Goal: Task Accomplishment & Management: Use online tool/utility

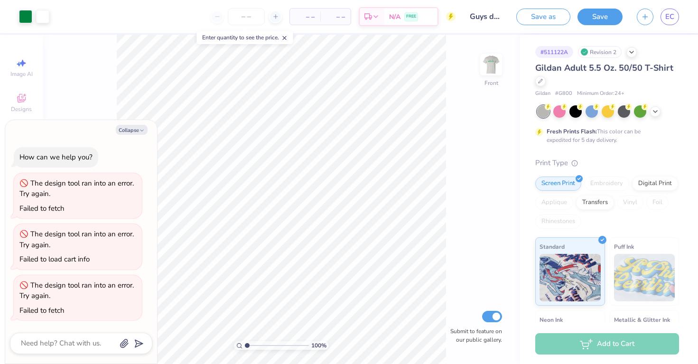
click at [536, 25] on div "Save as" at bounding box center [543, 17] width 54 height 17
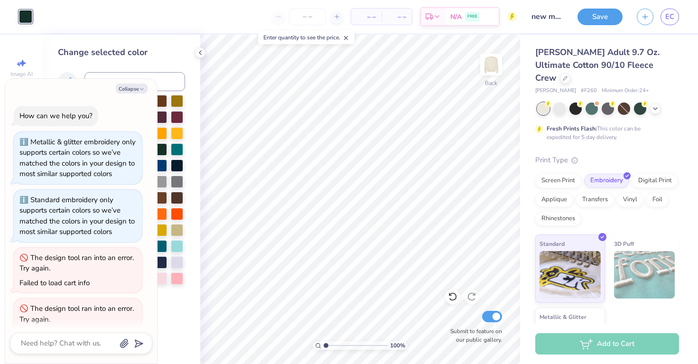
scroll to position [133, 0]
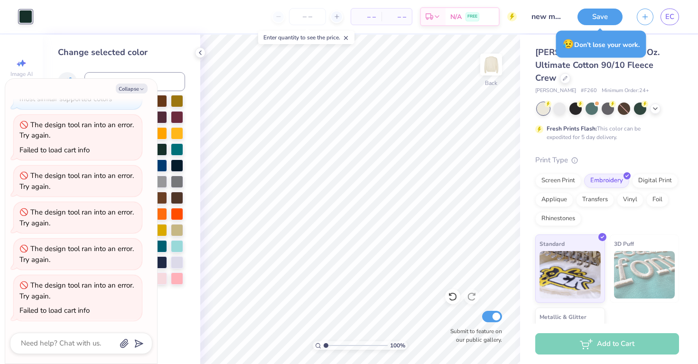
type textarea "x"
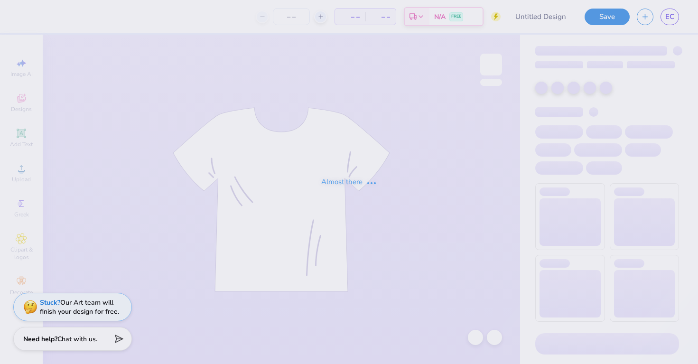
type input "new mem retreat merch"
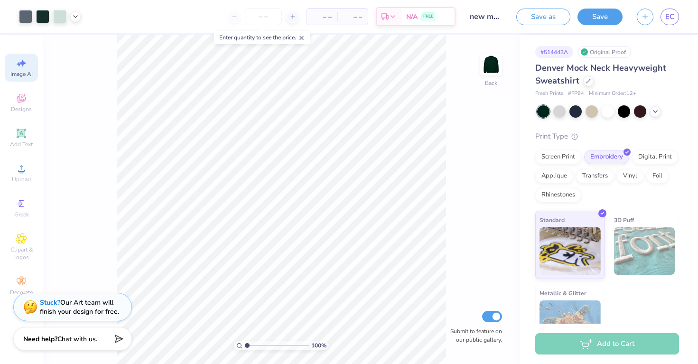
click at [24, 74] on span "Image AI" at bounding box center [21, 74] width 22 height 8
select select "4"
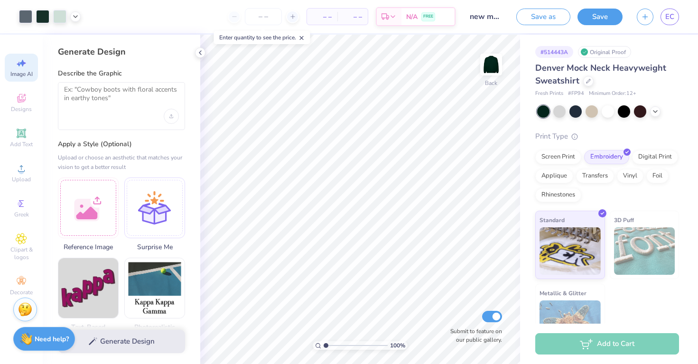
click at [77, 111] on div at bounding box center [121, 106] width 127 height 48
click at [96, 84] on div at bounding box center [121, 106] width 127 height 48
click at [93, 98] on textarea at bounding box center [121, 97] width 115 height 24
click at [113, 92] on textarea at bounding box center [121, 97] width 115 height 24
click at [154, 112] on div at bounding box center [121, 106] width 127 height 48
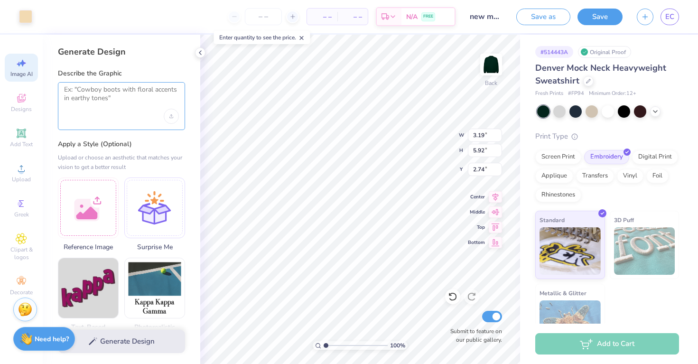
click at [120, 91] on textarea at bounding box center [121, 97] width 115 height 24
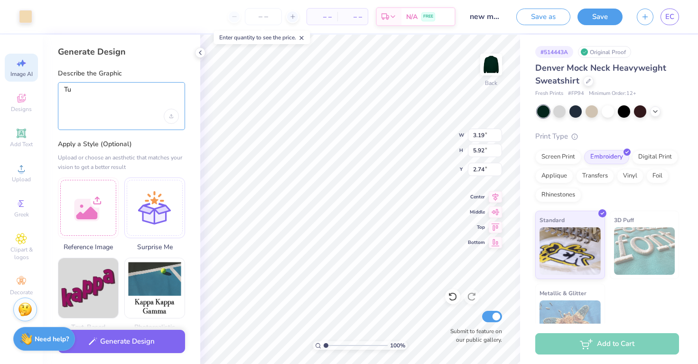
type textarea "T"
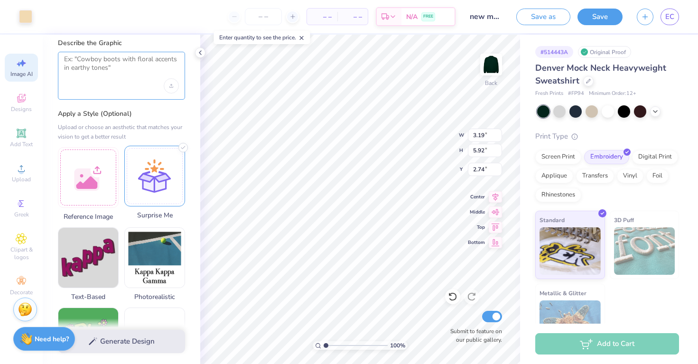
scroll to position [48, 0]
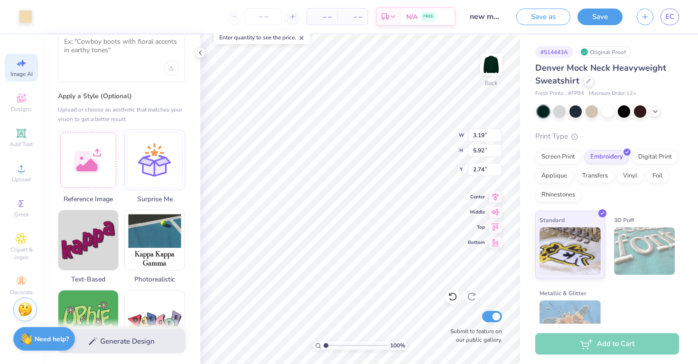
click at [170, 79] on div at bounding box center [121, 58] width 127 height 48
click at [171, 66] on icon "Upload image" at bounding box center [171, 66] width 2 height 1
type input "3.26"
type input "6.32"
type input "3.00"
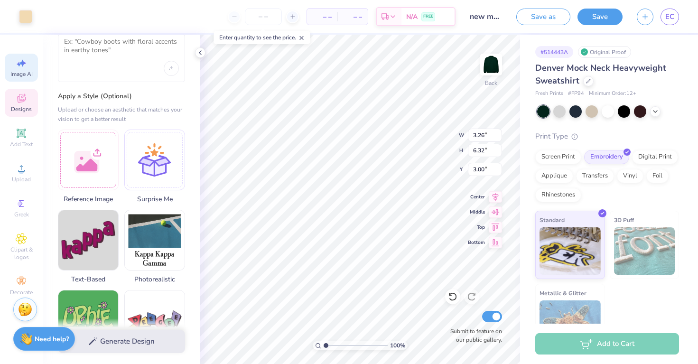
click at [25, 101] on icon at bounding box center [21, 98] width 11 height 11
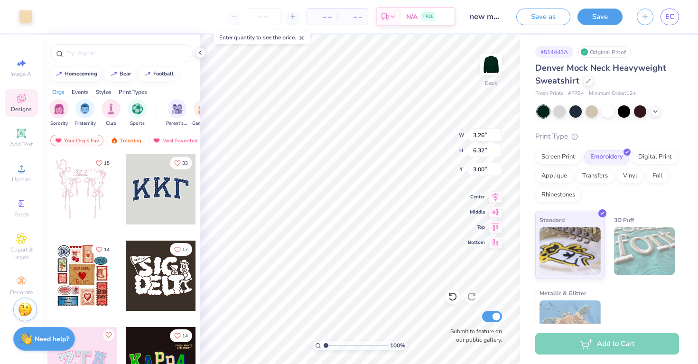
click at [158, 177] on div at bounding box center [161, 189] width 70 height 70
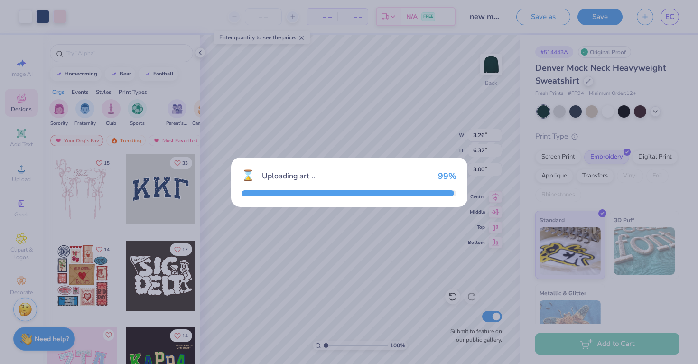
type input "10.91"
type input "4.79"
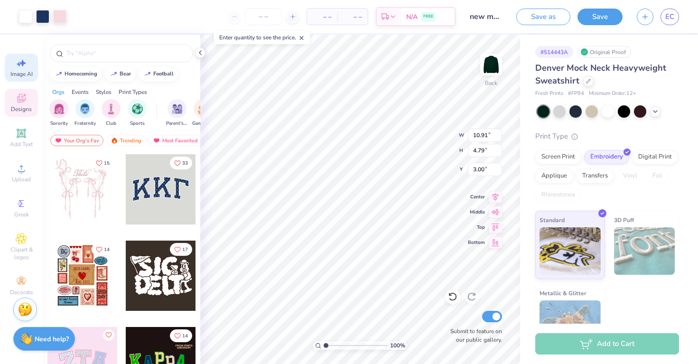
click at [19, 77] on span "Image AI" at bounding box center [21, 74] width 22 height 8
select select "4"
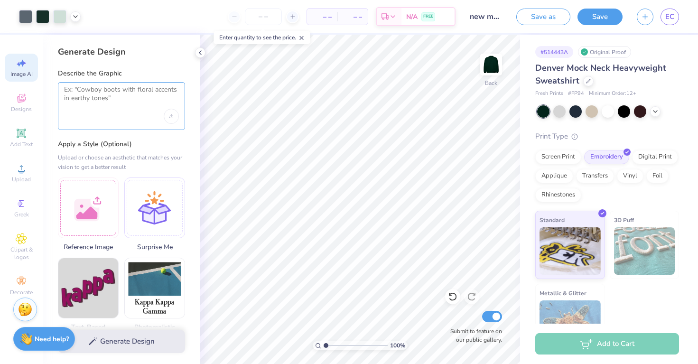
click at [154, 86] on textarea at bounding box center [121, 97] width 115 height 24
click at [132, 109] on div at bounding box center [121, 106] width 127 height 48
click at [172, 115] on icon "Upload image" at bounding box center [171, 114] width 2 height 1
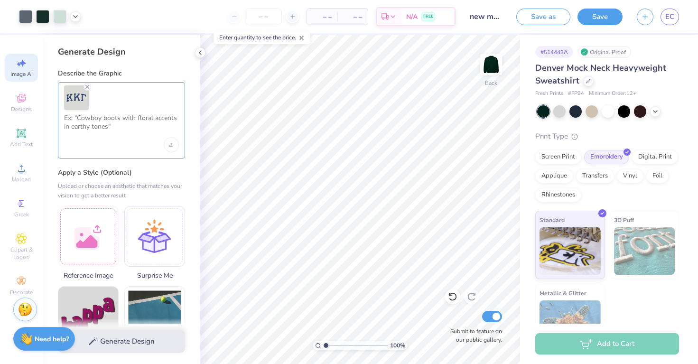
click at [103, 132] on textarea at bounding box center [121, 126] width 115 height 24
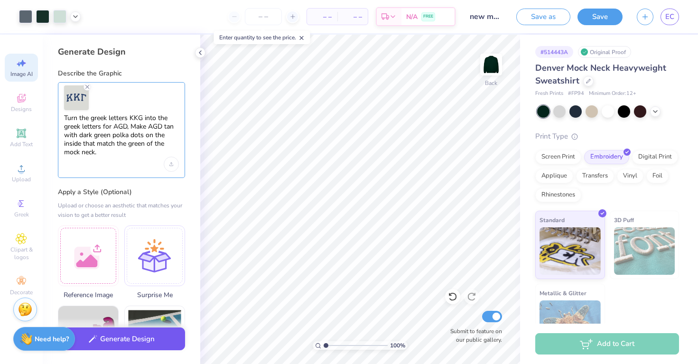
type textarea "Turn the greek letters KKG into the greek letters for AGD, Make AGD tan with da…"
click at [114, 331] on button "Generate Design" at bounding box center [121, 338] width 127 height 23
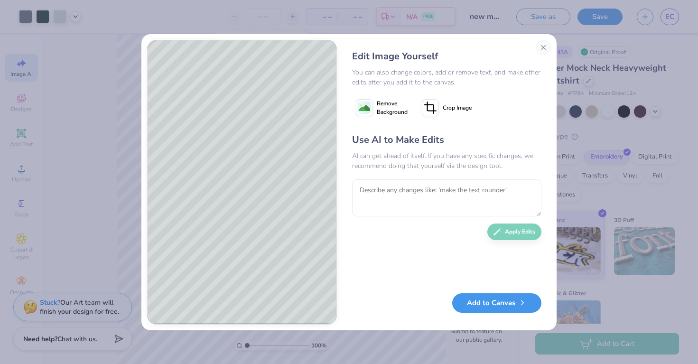
click at [498, 304] on button "Add to Canvas" at bounding box center [496, 302] width 89 height 19
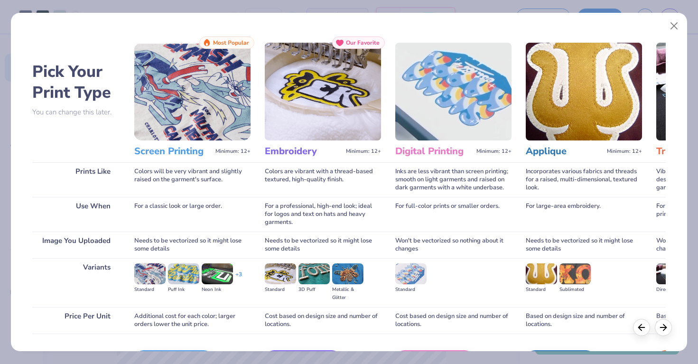
click at [344, 119] on img at bounding box center [323, 92] width 116 height 98
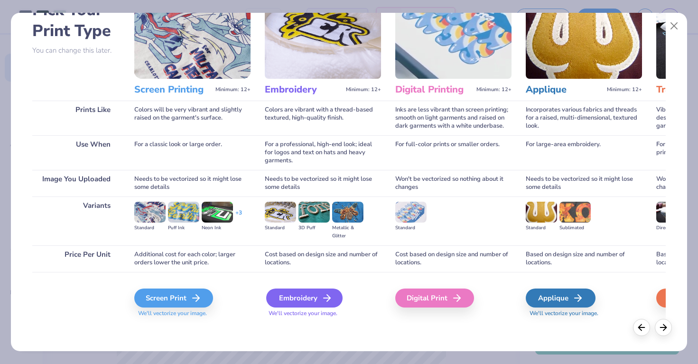
click at [309, 295] on div "Embroidery" at bounding box center [304, 297] width 76 height 19
click at [315, 303] on div "Embroidery" at bounding box center [304, 297] width 76 height 19
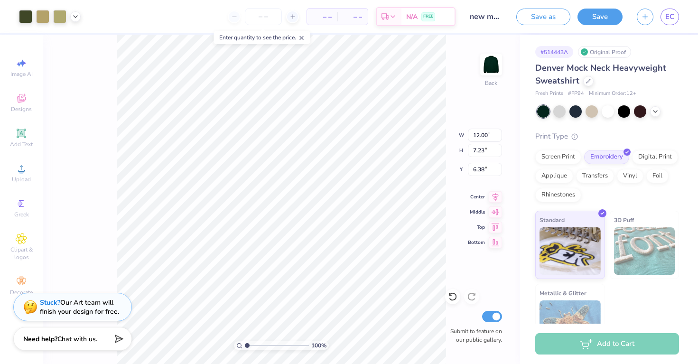
type input "3.26"
type input "6.32"
type input "3.00"
type input "12.00"
type input "7.23"
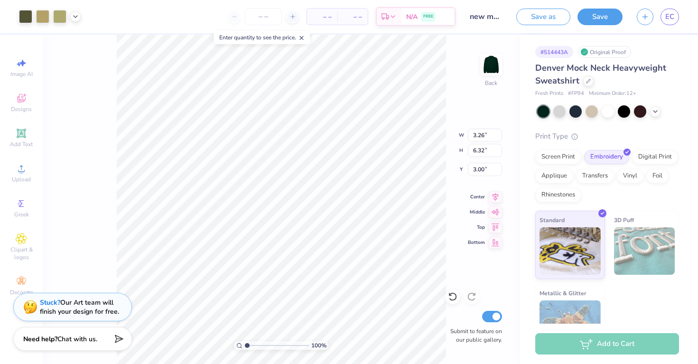
type input "6.39"
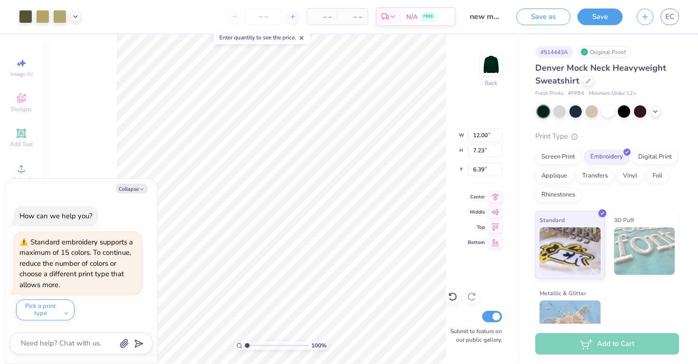
type input "3.26"
type input "6.32"
type input "3.00"
type textarea "x"
type input "8.75"
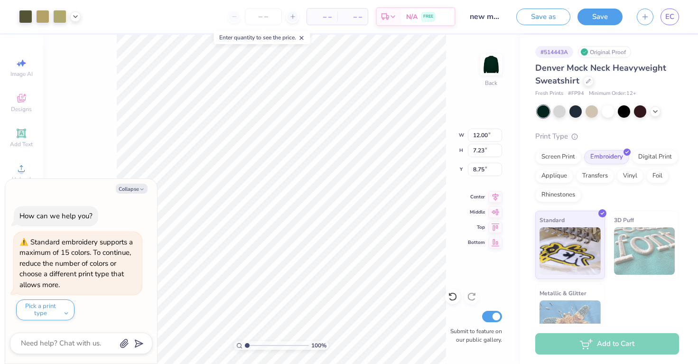
type textarea "x"
type input "6.38"
type textarea "x"
type input "8.75"
click at [451, 296] on icon at bounding box center [452, 296] width 9 height 9
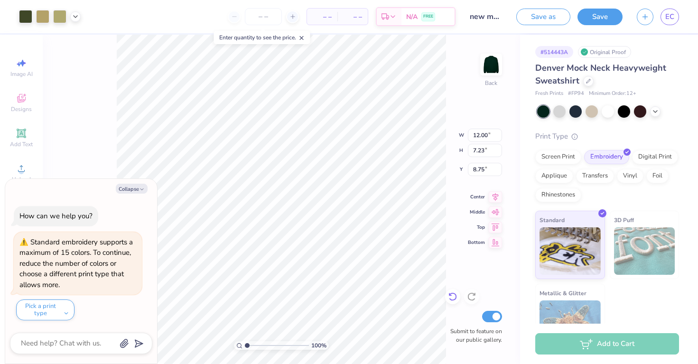
type textarea "x"
type input "6.38"
click at [451, 296] on icon at bounding box center [452, 296] width 9 height 9
type textarea "x"
type input "1.21"
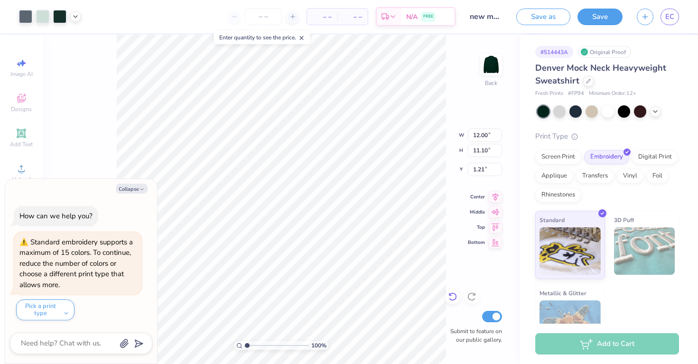
click at [454, 300] on icon at bounding box center [452, 296] width 9 height 9
type textarea "x"
type input "2.52"
click at [454, 300] on icon at bounding box center [452, 296] width 9 height 9
click at [449, 300] on icon at bounding box center [452, 296] width 9 height 9
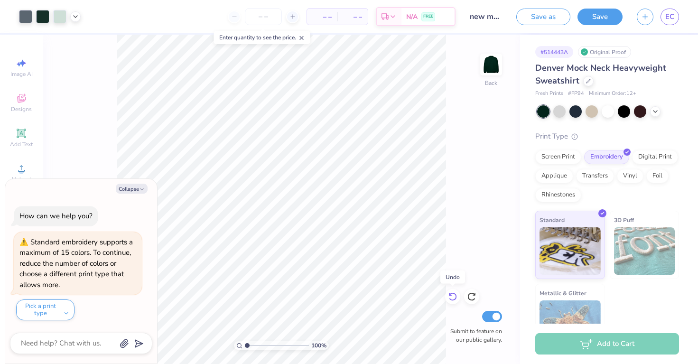
click at [449, 301] on icon at bounding box center [452, 296] width 9 height 9
type textarea "x"
type input "10.00"
type textarea "x"
type input "6.38"
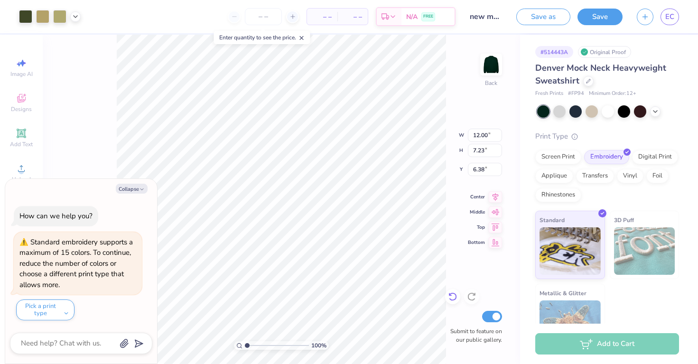
type textarea "x"
type input "10.00"
type textarea "x"
type input "3.00"
click at [43, 16] on div at bounding box center [42, 15] width 13 height 13
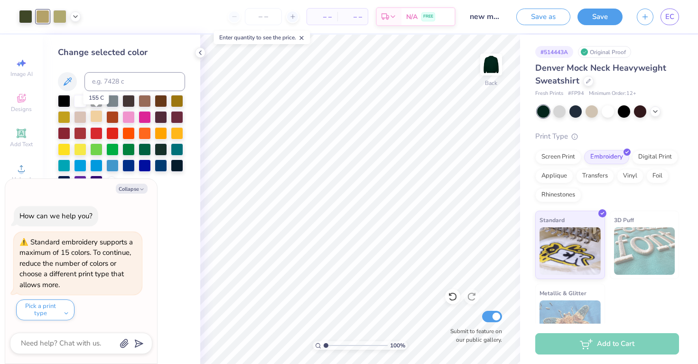
click at [96, 113] on div at bounding box center [96, 116] width 12 height 12
click at [67, 115] on div at bounding box center [64, 116] width 12 height 12
click at [132, 185] on button "Collapse" at bounding box center [132, 189] width 32 height 10
type textarea "x"
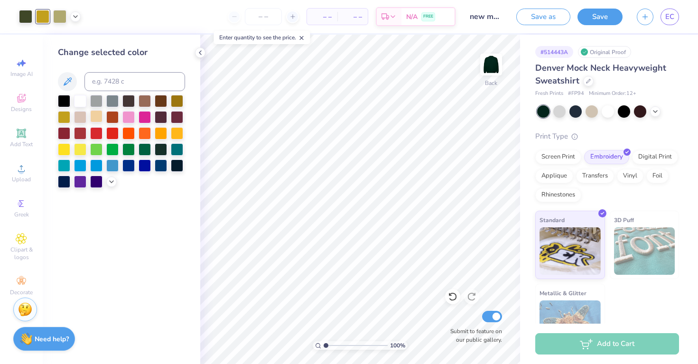
click at [97, 114] on div at bounding box center [96, 116] width 12 height 12
click at [113, 183] on icon at bounding box center [112, 181] width 8 height 8
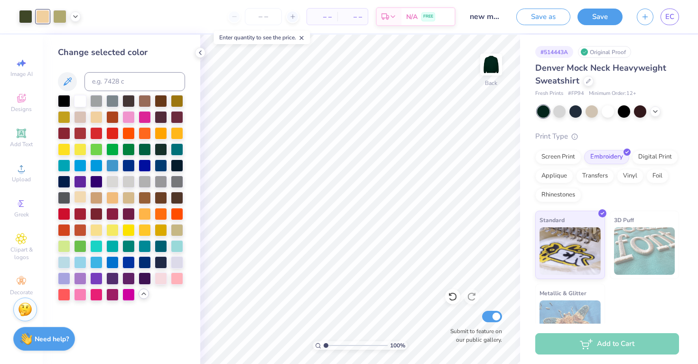
click at [80, 192] on div at bounding box center [80, 197] width 12 height 12
click at [112, 199] on div at bounding box center [112, 197] width 12 height 12
click at [122, 197] on div at bounding box center [128, 197] width 12 height 12
click at [127, 198] on div at bounding box center [128, 197] width 12 height 12
click at [59, 18] on div at bounding box center [59, 15] width 13 height 13
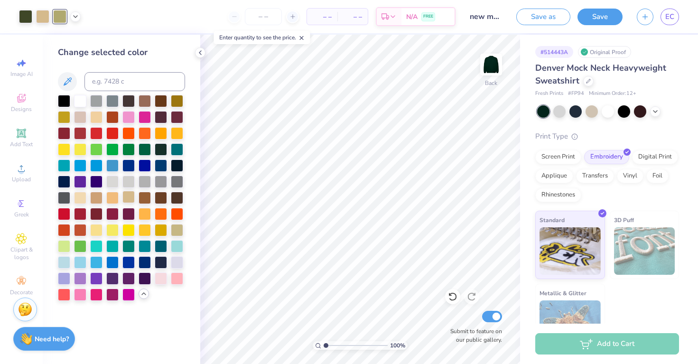
click at [129, 195] on div at bounding box center [128, 197] width 12 height 12
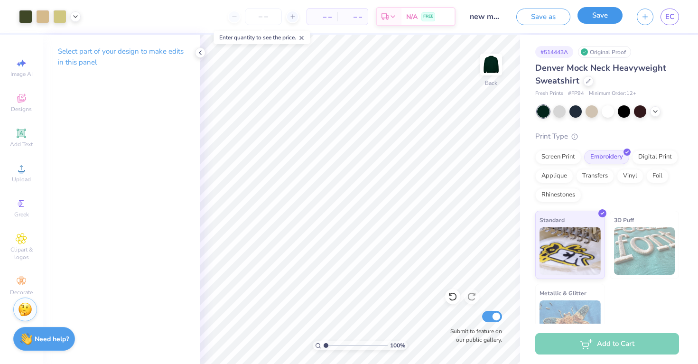
click at [590, 20] on button "Save" at bounding box center [599, 15] width 45 height 17
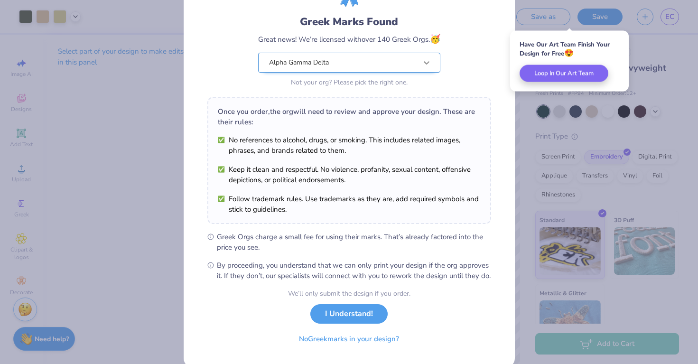
scroll to position [80, 0]
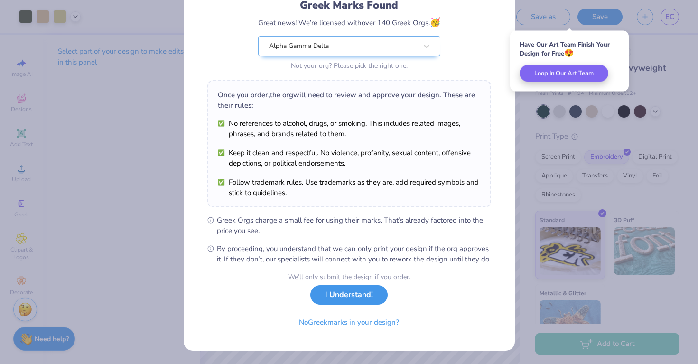
click at [358, 296] on button "I Understand!" at bounding box center [348, 294] width 77 height 19
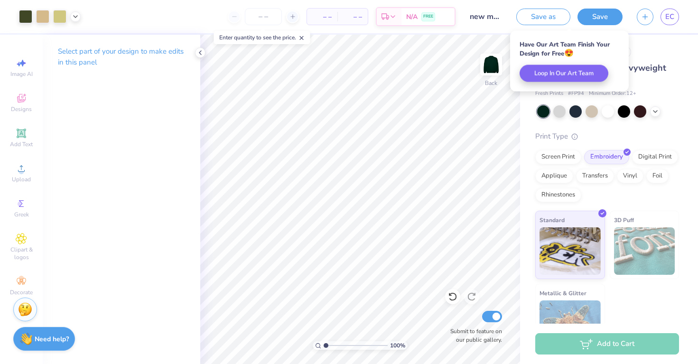
scroll to position [0, 0]
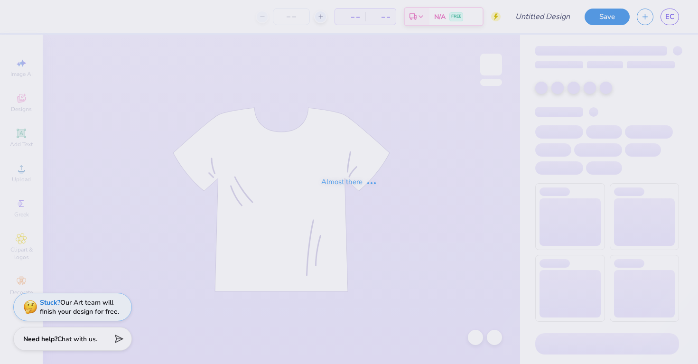
type input "new member merch"
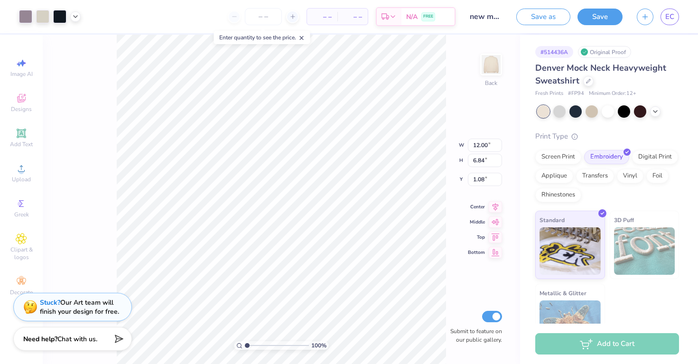
type input "1.11"
click at [16, 66] on icon at bounding box center [21, 62] width 11 height 11
select select "4"
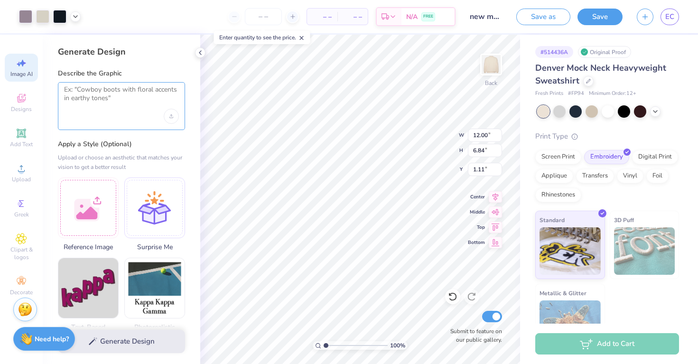
click at [150, 99] on textarea at bounding box center [121, 97] width 115 height 24
click at [174, 117] on div "Upload image" at bounding box center [171, 116] width 15 height 15
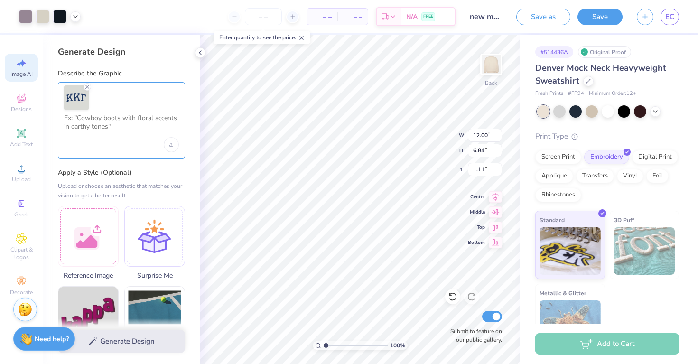
click at [132, 133] on textarea at bounding box center [121, 126] width 115 height 24
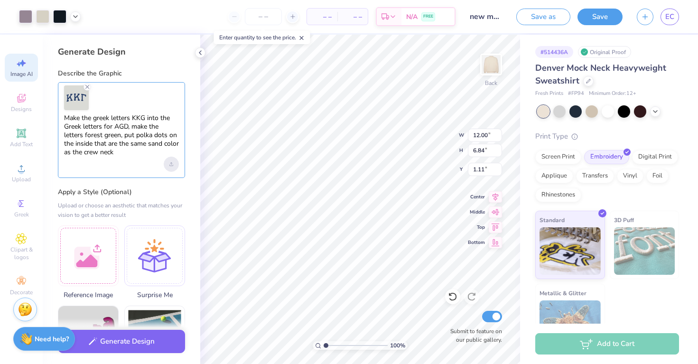
type textarea "Make the greek letters KKG into the Greek letters for AGD, make the letters for…"
click at [169, 166] on div "Upload image" at bounding box center [171, 164] width 15 height 15
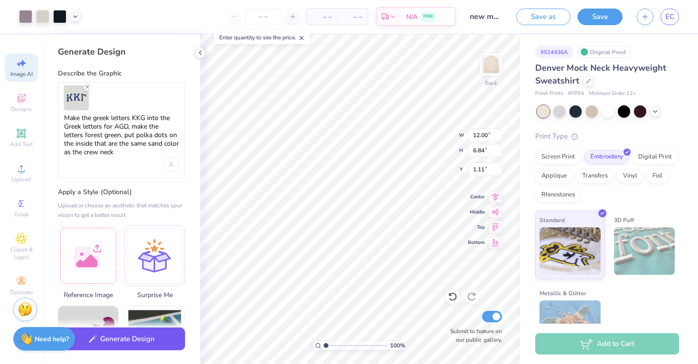
click at [130, 347] on button "Generate Design" at bounding box center [121, 338] width 127 height 23
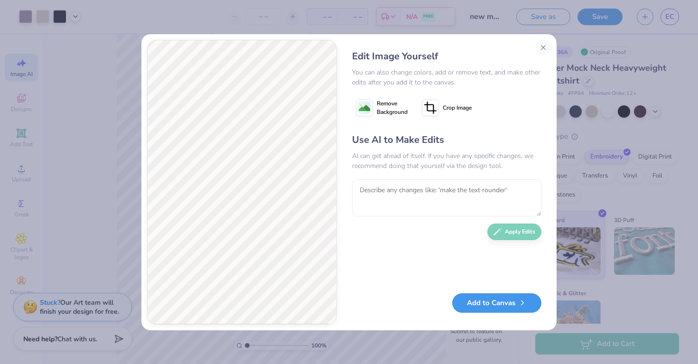
click at [486, 310] on button "Add to Canvas" at bounding box center [496, 302] width 89 height 19
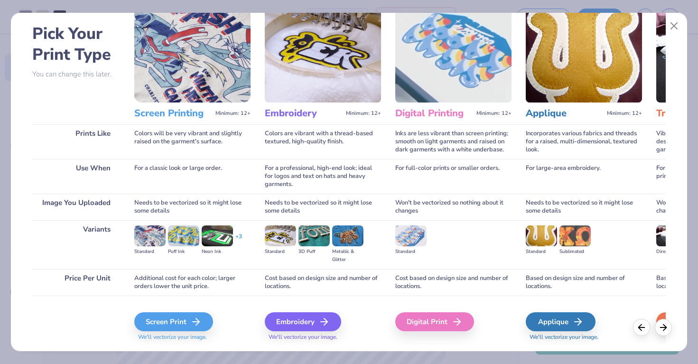
scroll to position [46, 0]
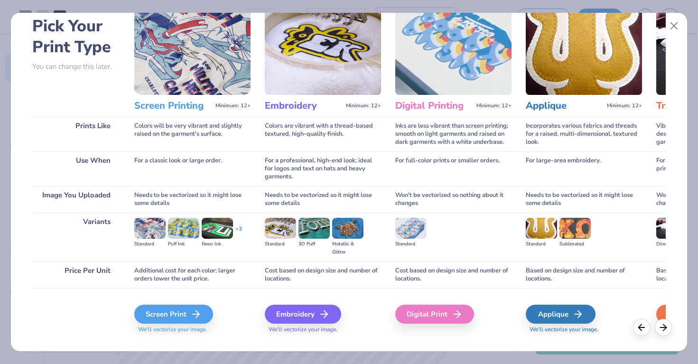
click at [306, 307] on div "Embroidery" at bounding box center [303, 314] width 76 height 19
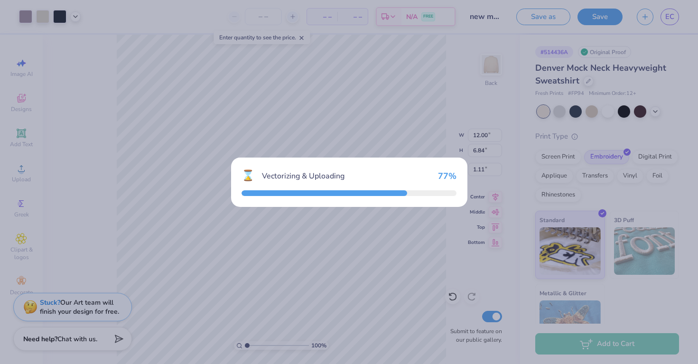
type input "5.74"
type input "7.13"
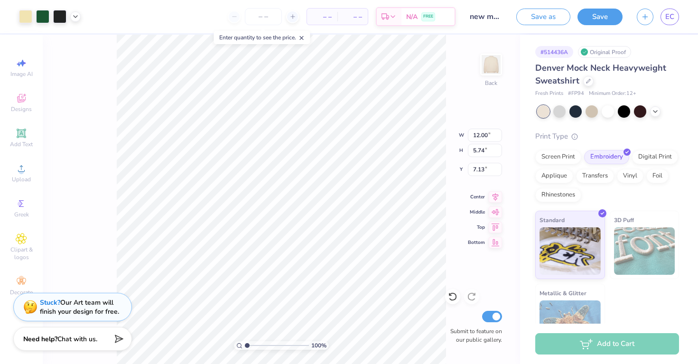
type input "6.84"
type input "1.11"
type input "3.00"
click at [590, 83] on div at bounding box center [588, 80] width 10 height 10
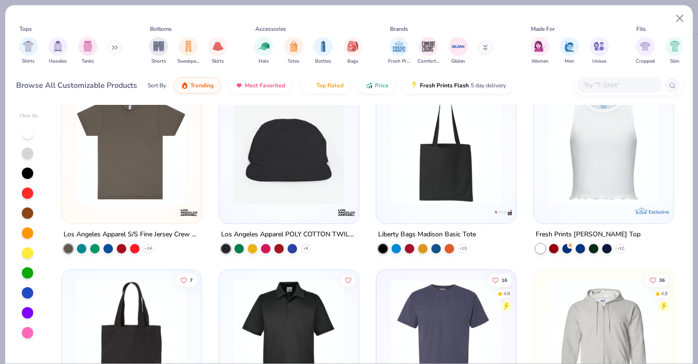
scroll to position [3188, 0]
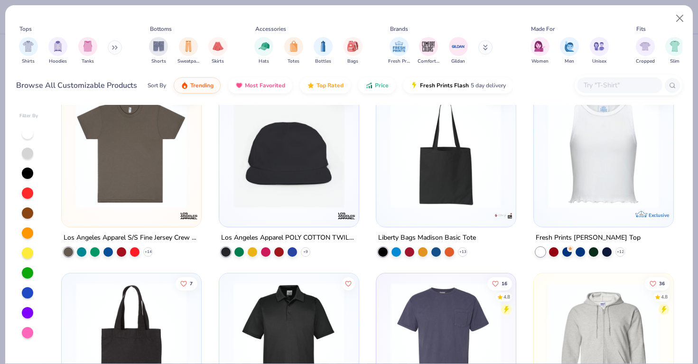
click at [116, 48] on icon at bounding box center [115, 47] width 6 height 5
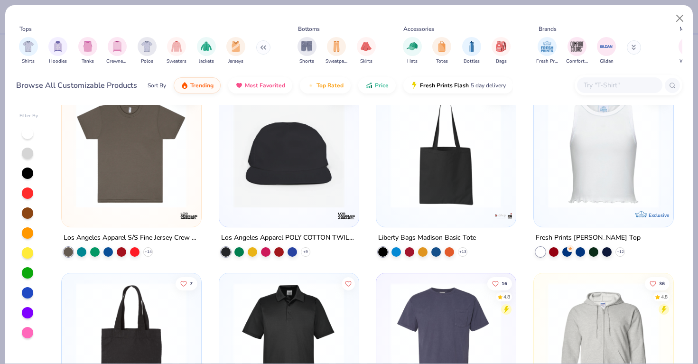
click at [116, 48] on img "filter for Crewnecks" at bounding box center [117, 46] width 10 height 11
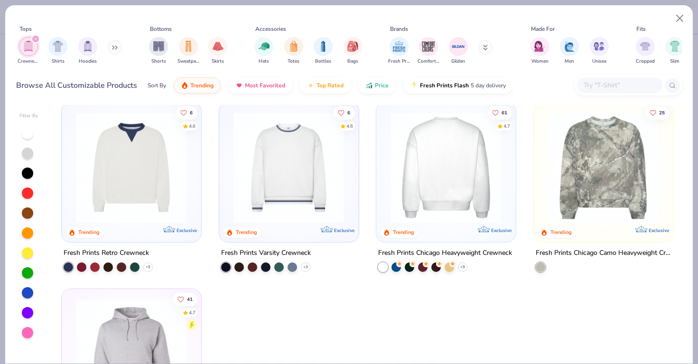
scroll to position [2, 0]
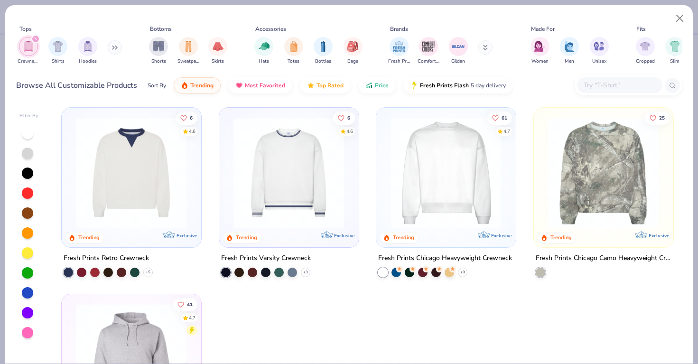
click at [419, 178] on img at bounding box center [446, 172] width 120 height 111
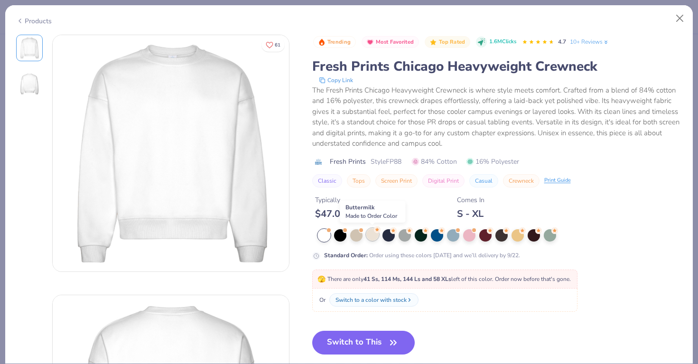
click at [375, 235] on div at bounding box center [372, 234] width 12 height 12
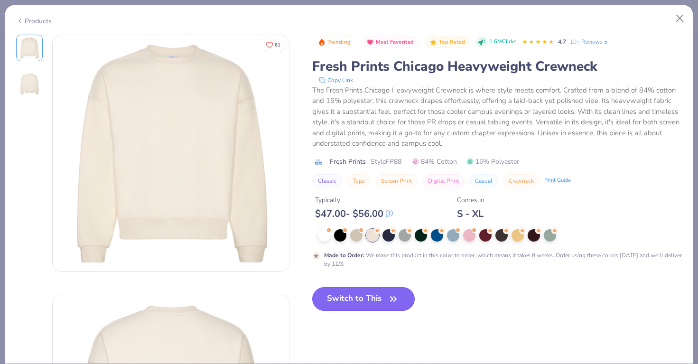
click at [348, 296] on button "Switch to This" at bounding box center [363, 299] width 103 height 24
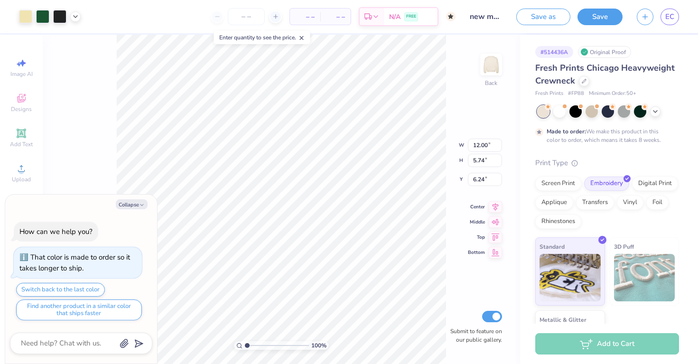
type textarea "x"
type input "3.00"
click at [76, 16] on polyline at bounding box center [76, 16] width 4 height 2
click at [73, 39] on div at bounding box center [75, 39] width 13 height 13
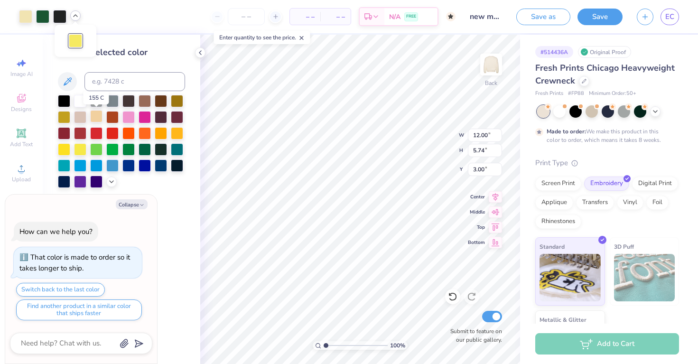
click at [97, 115] on div at bounding box center [96, 116] width 12 height 12
click at [111, 179] on icon at bounding box center [112, 181] width 8 height 8
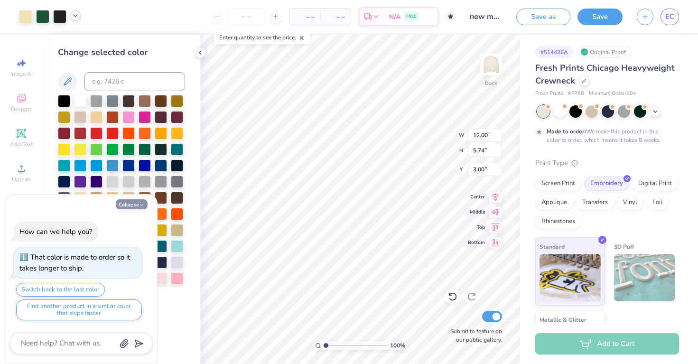
click at [126, 202] on button "Collapse" at bounding box center [132, 204] width 32 height 10
type textarea "x"
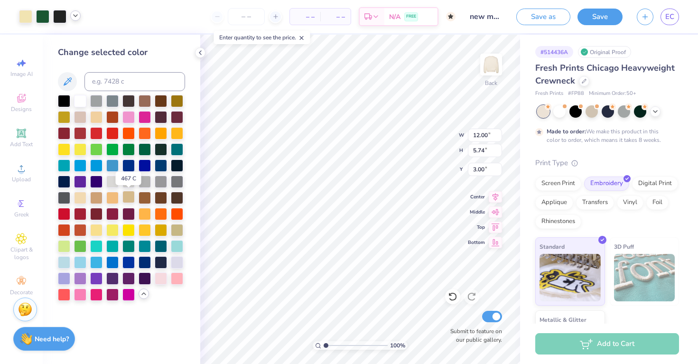
click at [128, 196] on div at bounding box center [128, 197] width 12 height 12
click at [77, 194] on div at bounding box center [80, 197] width 12 height 12
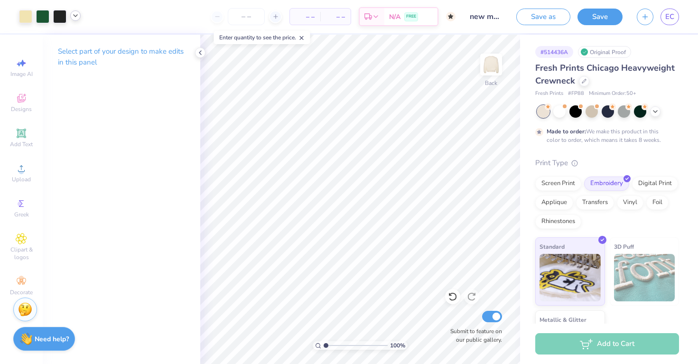
click at [73, 18] on icon at bounding box center [76, 16] width 8 height 8
click at [21, 20] on div at bounding box center [25, 15] width 13 height 13
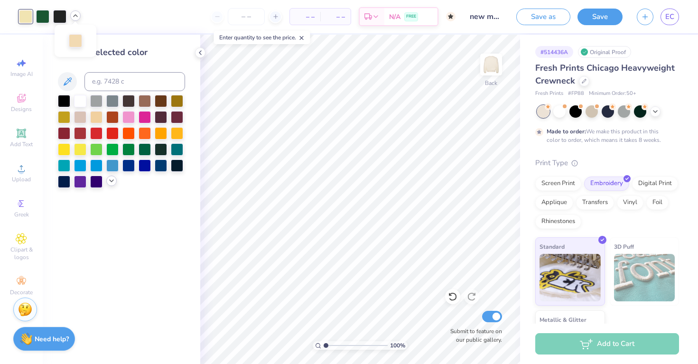
click at [109, 176] on div at bounding box center [111, 181] width 10 height 10
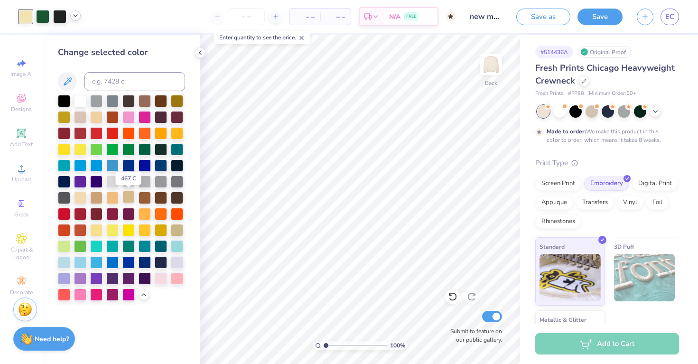
click at [129, 197] on div at bounding box center [128, 197] width 12 height 12
click at [79, 195] on div at bounding box center [80, 197] width 12 height 12
click at [201, 48] on div at bounding box center [200, 52] width 10 height 10
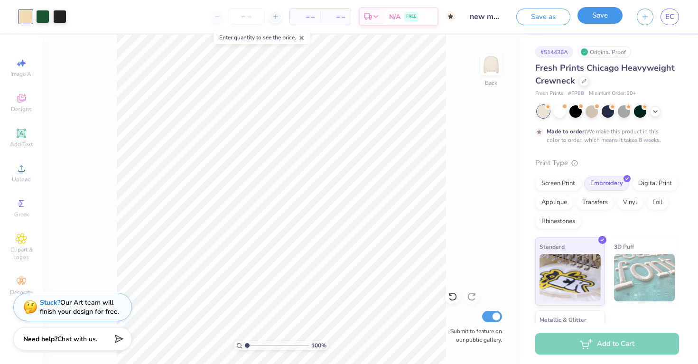
click at [606, 18] on button "Save" at bounding box center [599, 15] width 45 height 17
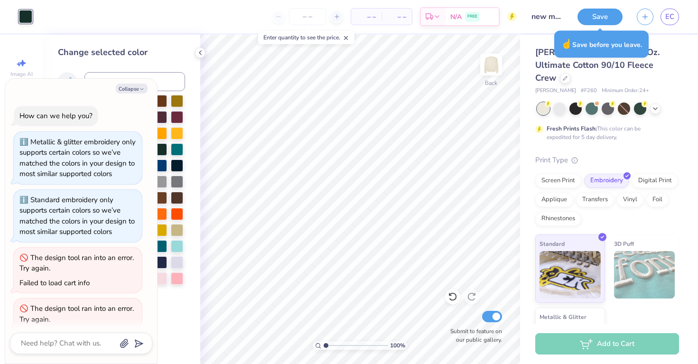
scroll to position [133, 0]
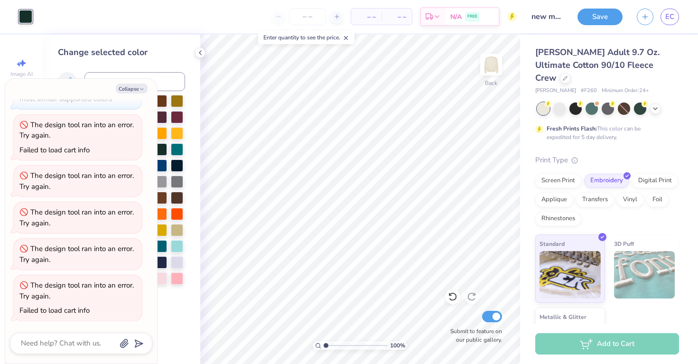
type textarea "x"
